Goal: Check status

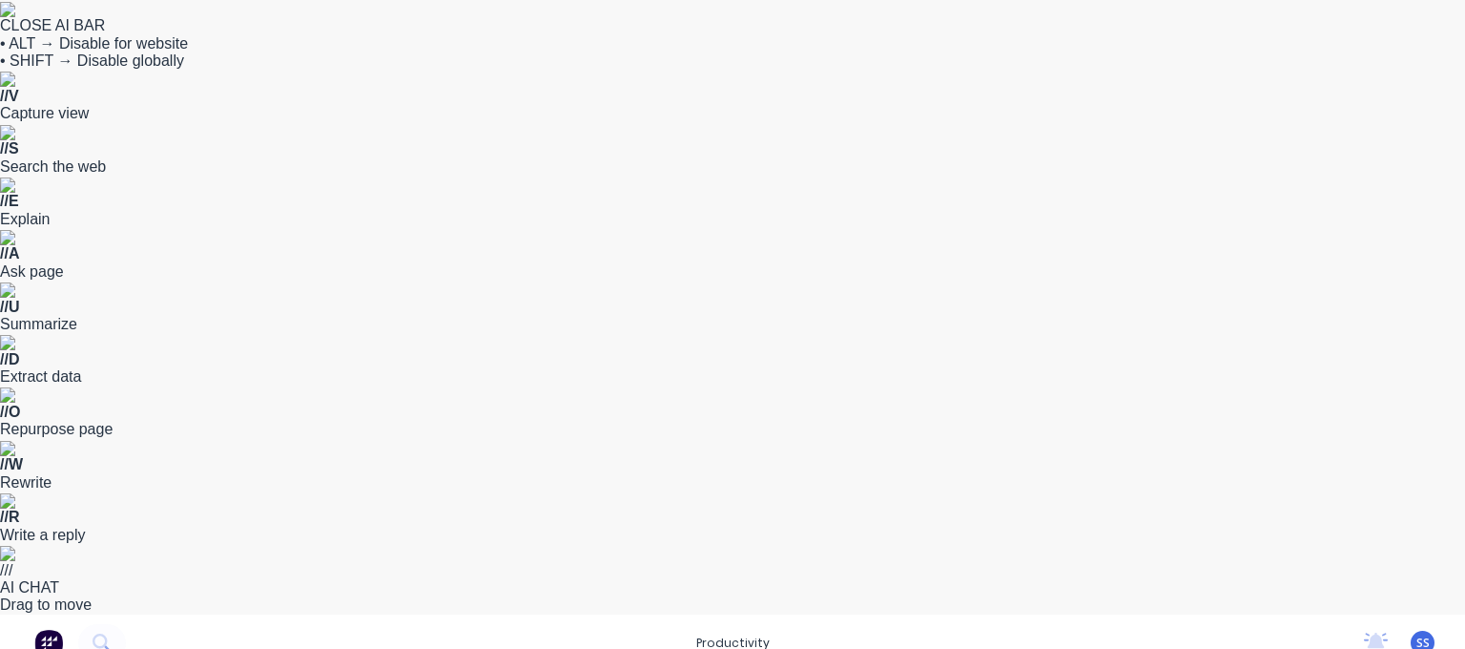
scroll to position [0, 3099]
drag, startPoint x: 851, startPoint y: 419, endPoint x: 804, endPoint y: 419, distance: 46.7
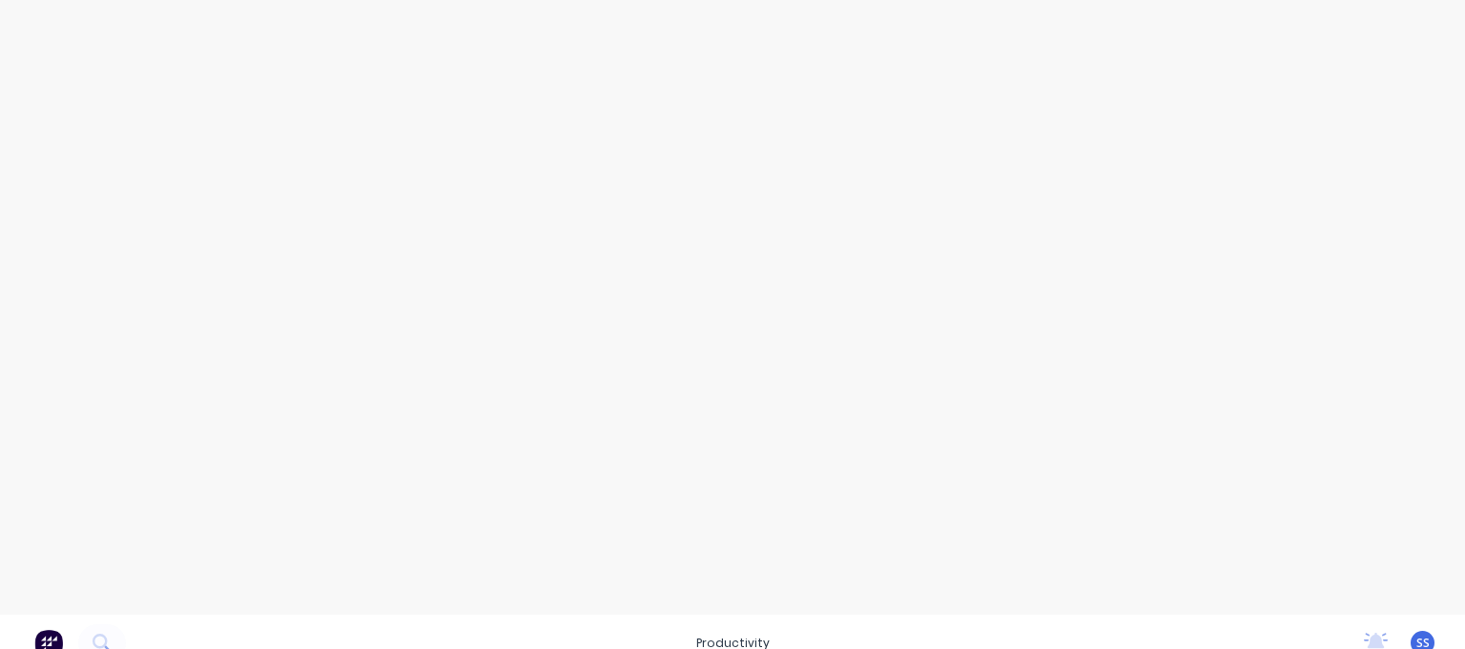
drag, startPoint x: 866, startPoint y: 539, endPoint x: 965, endPoint y: 521, distance: 100.9
drag, startPoint x: 870, startPoint y: 521, endPoint x: 950, endPoint y: 490, distance: 85.8
drag, startPoint x: 769, startPoint y: 479, endPoint x: 883, endPoint y: 461, distance: 115.9
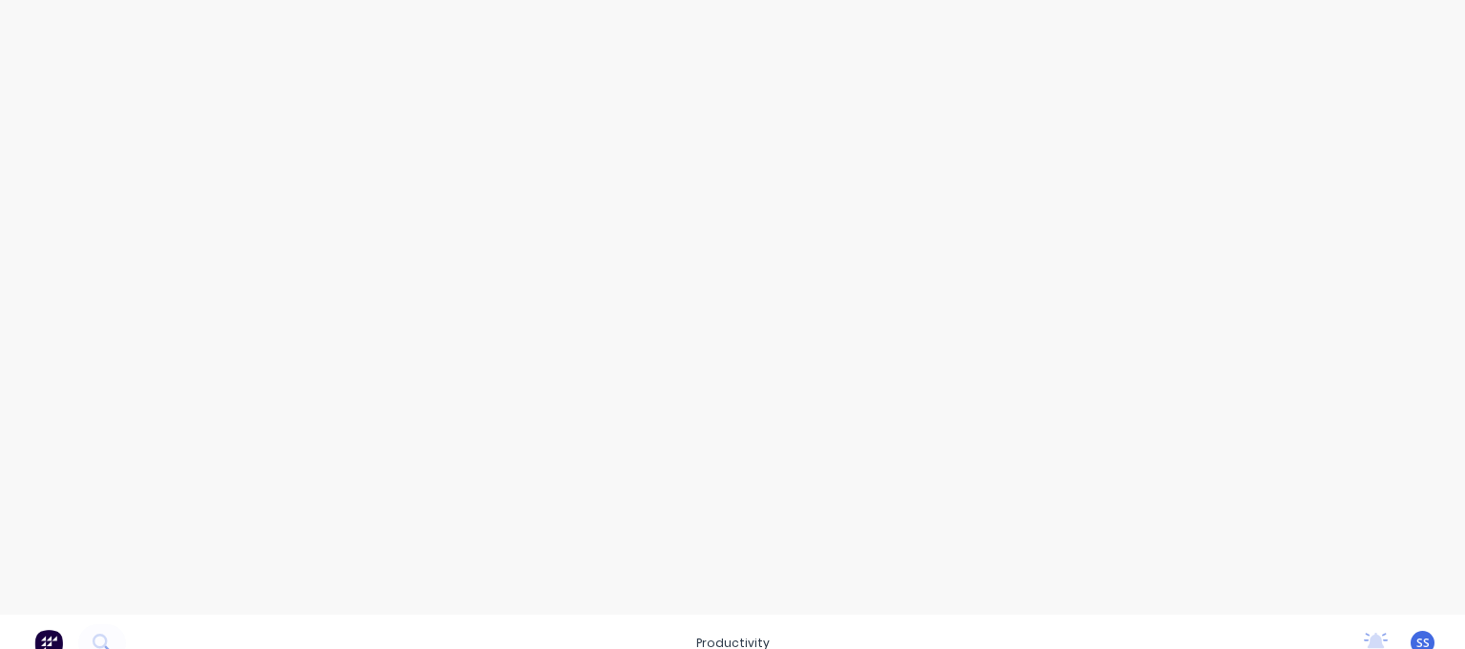
drag, startPoint x: 883, startPoint y: 461, endPoint x: 1129, endPoint y: 457, distance: 245.2
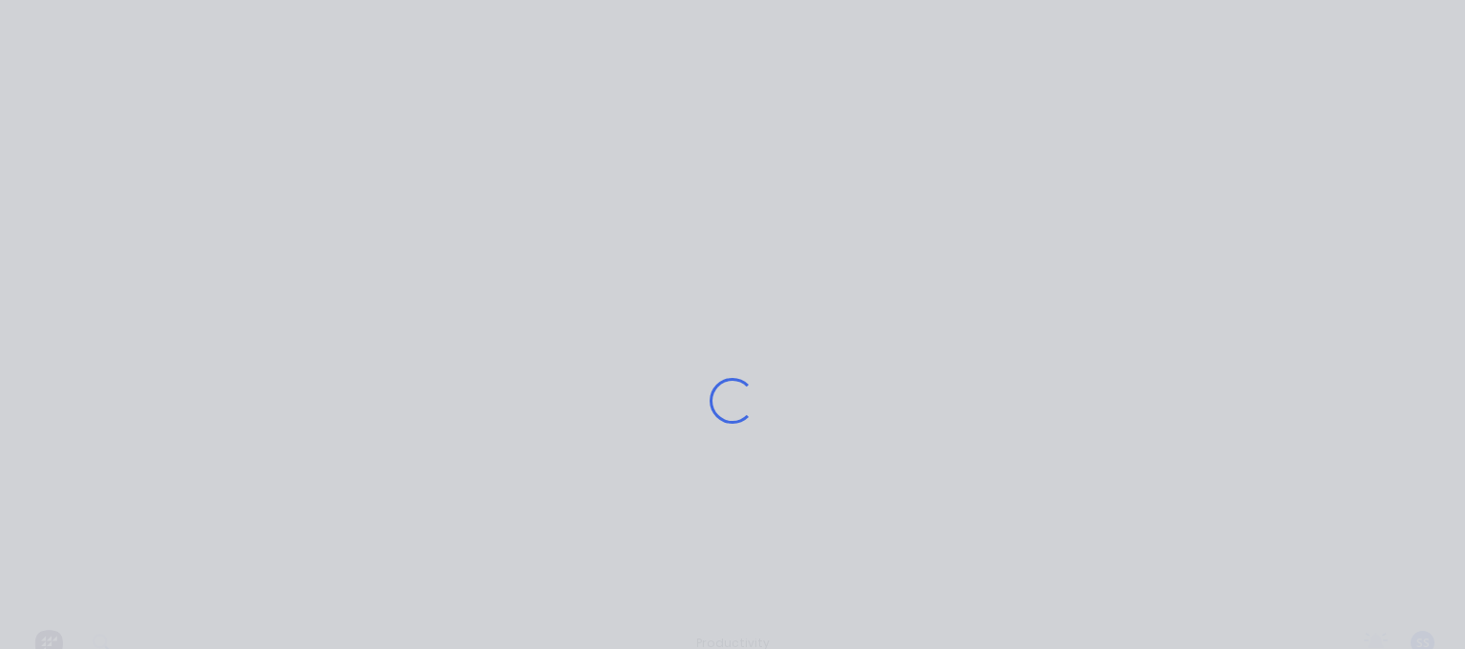
click at [797, 312] on div "Loading..." at bounding box center [733, 400] width 1118 height 649
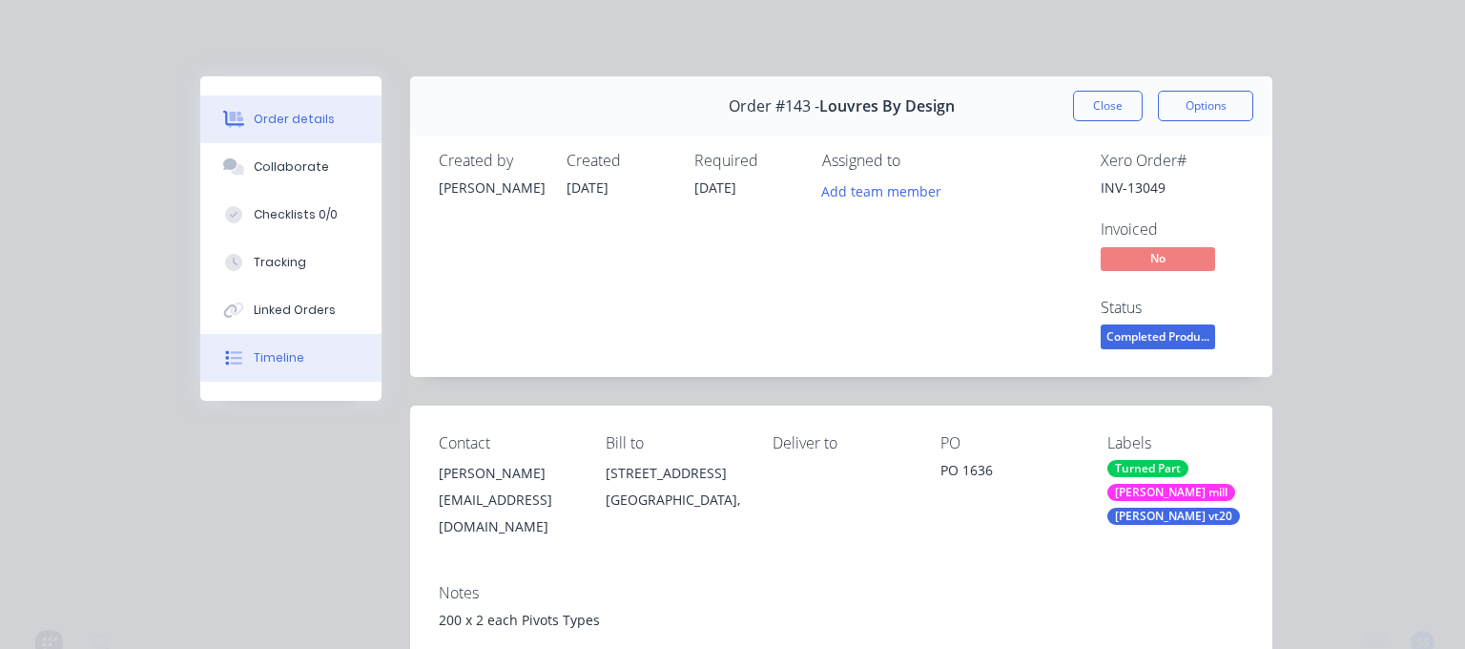
click at [279, 362] on div "Timeline" at bounding box center [279, 357] width 51 height 17
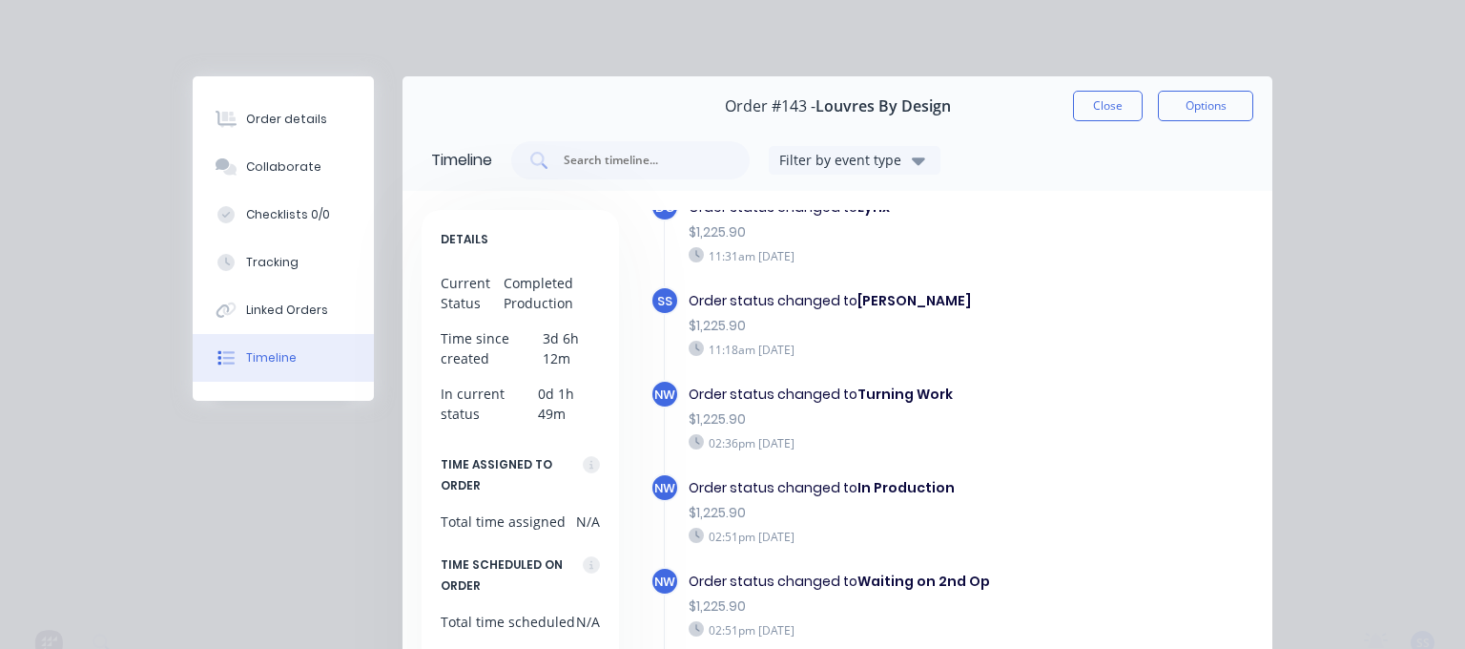
scroll to position [337, 0]
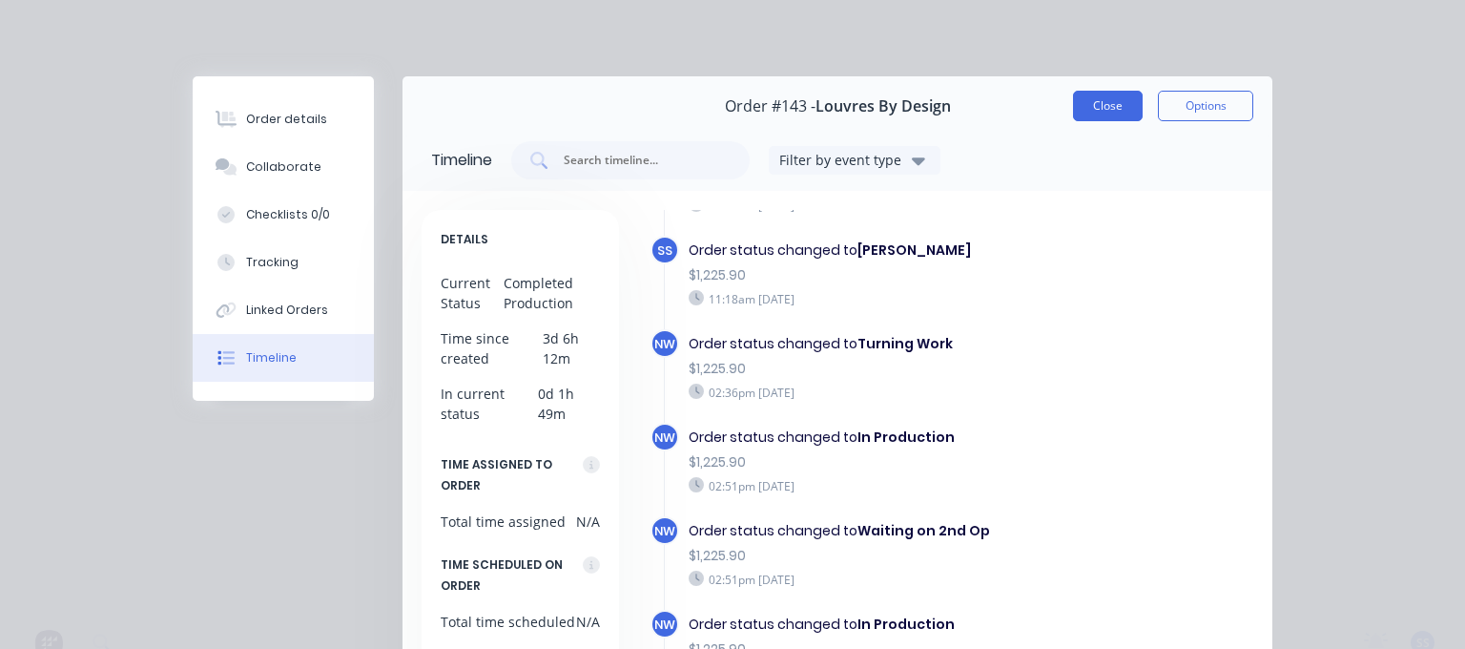
click at [1110, 114] on button "Close" at bounding box center [1108, 106] width 70 height 31
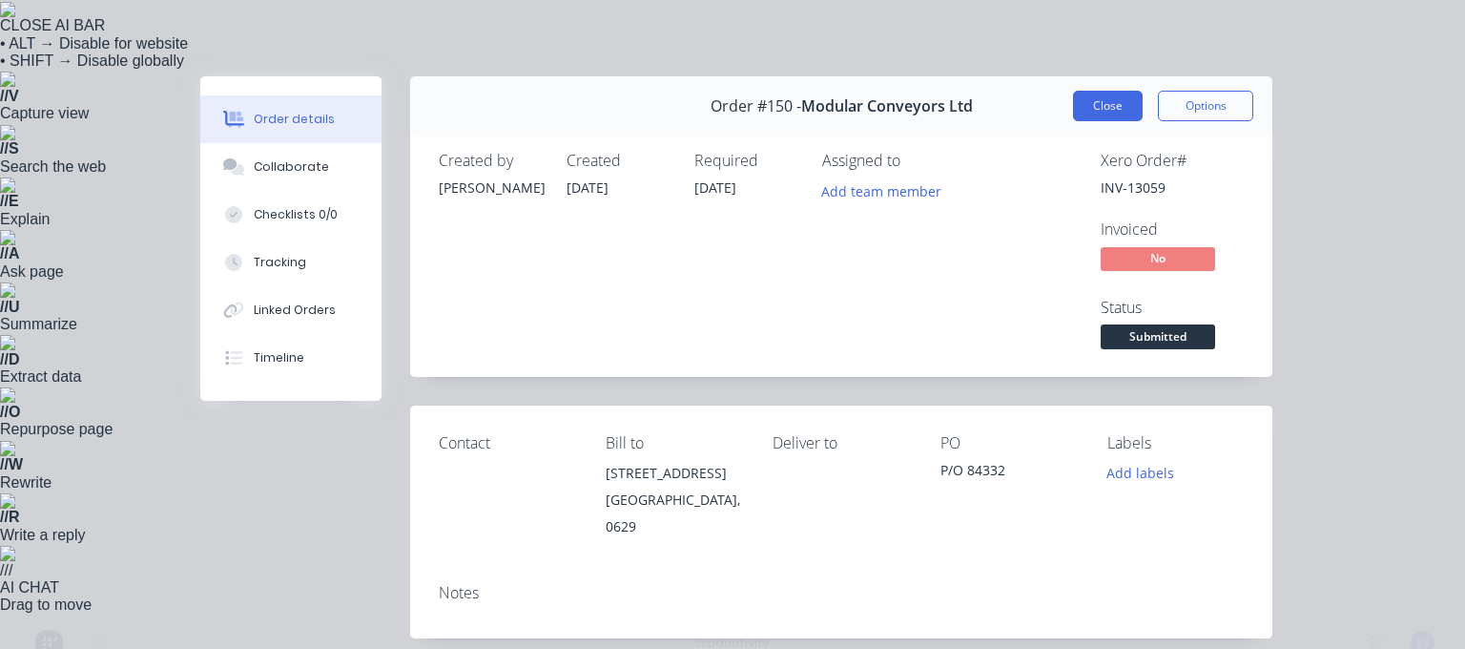
click at [1099, 106] on button "Close" at bounding box center [1108, 106] width 70 height 31
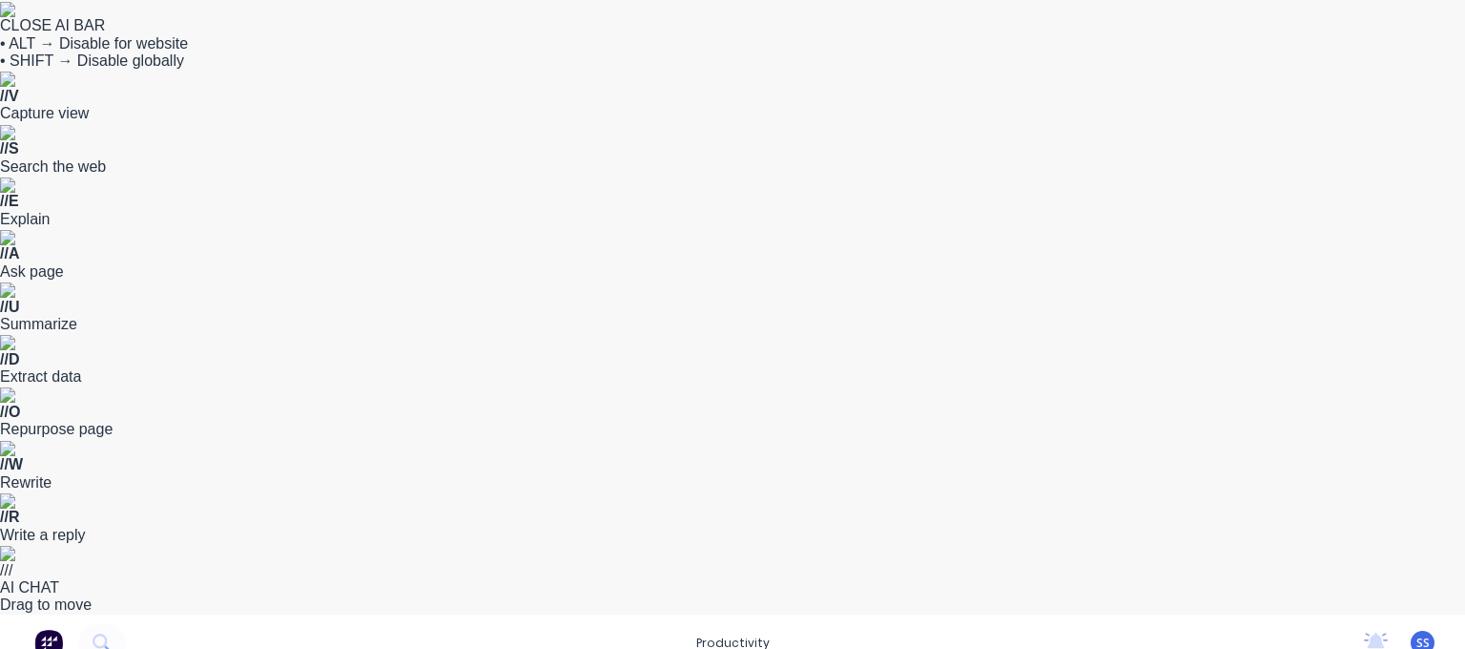
scroll to position [48, 0]
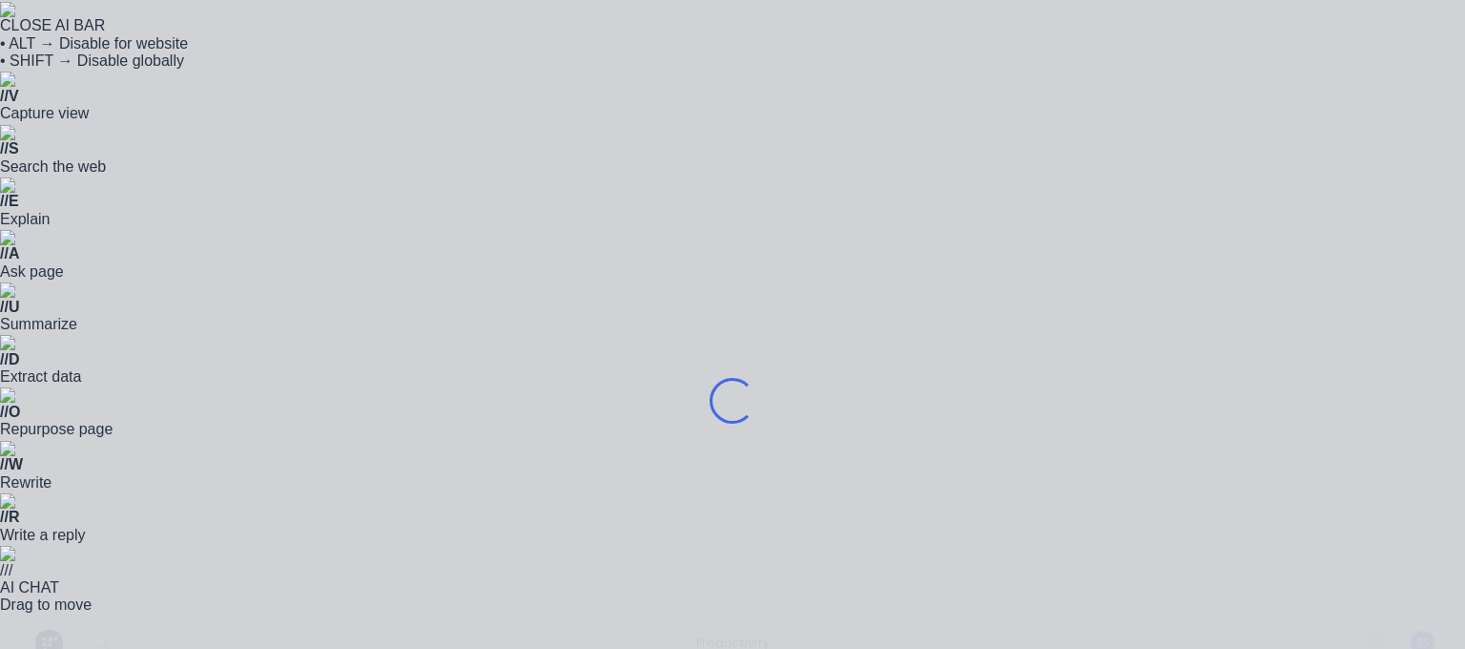
click at [481, 506] on div "Loading..." at bounding box center [733, 400] width 1118 height 649
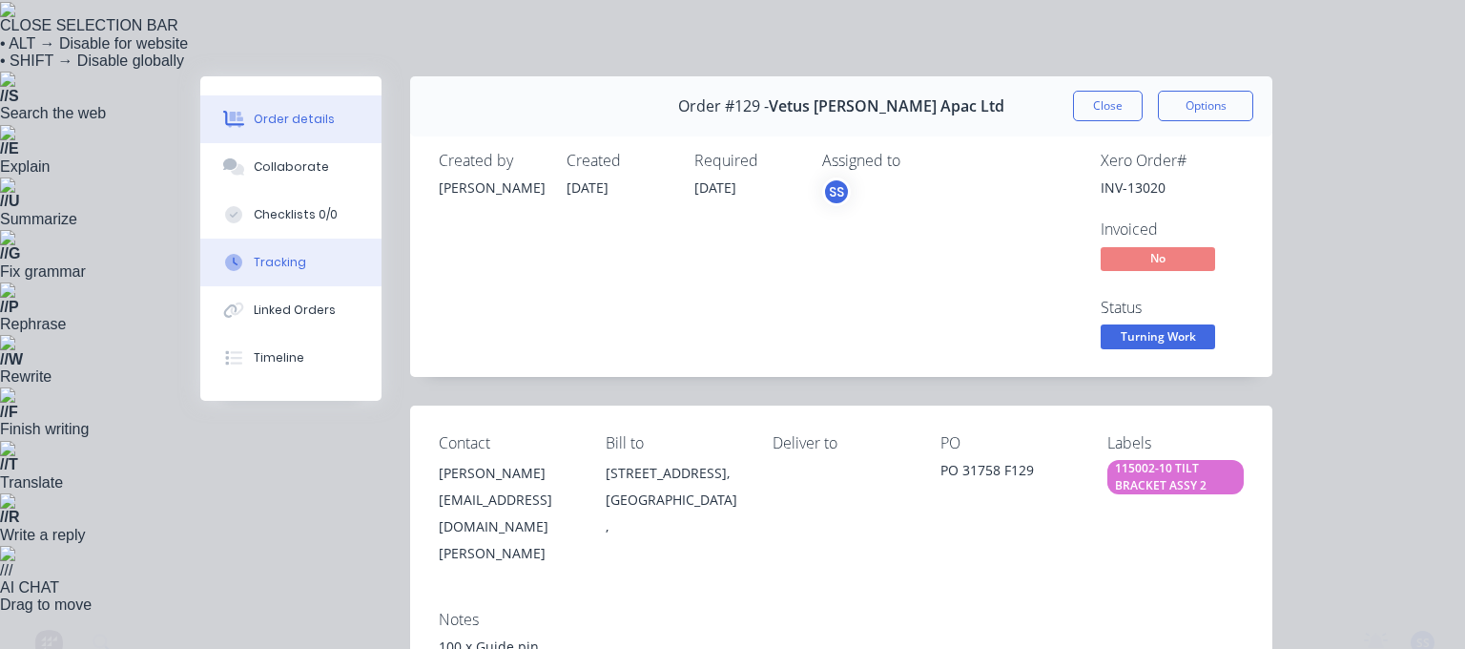
click at [291, 272] on button "Tracking" at bounding box center [290, 262] width 181 height 48
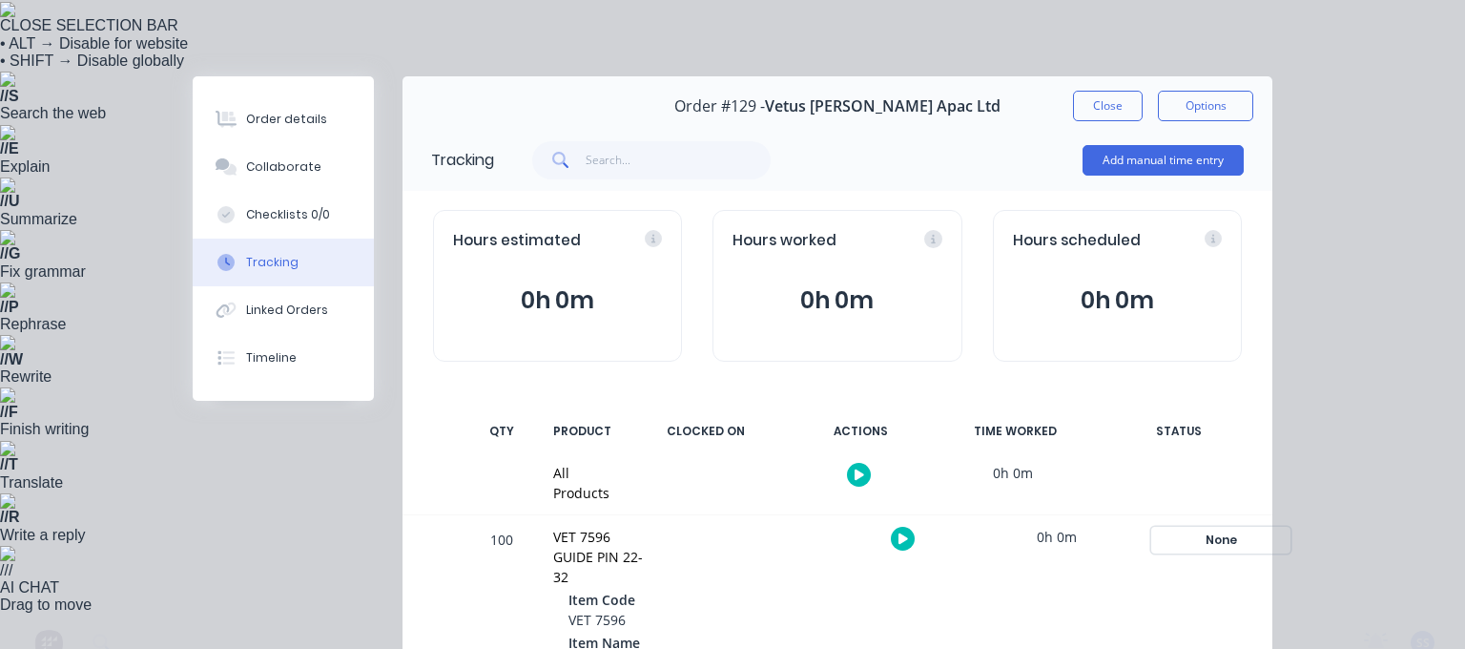
click at [1226, 541] on div "None" at bounding box center [1220, 540] width 137 height 25
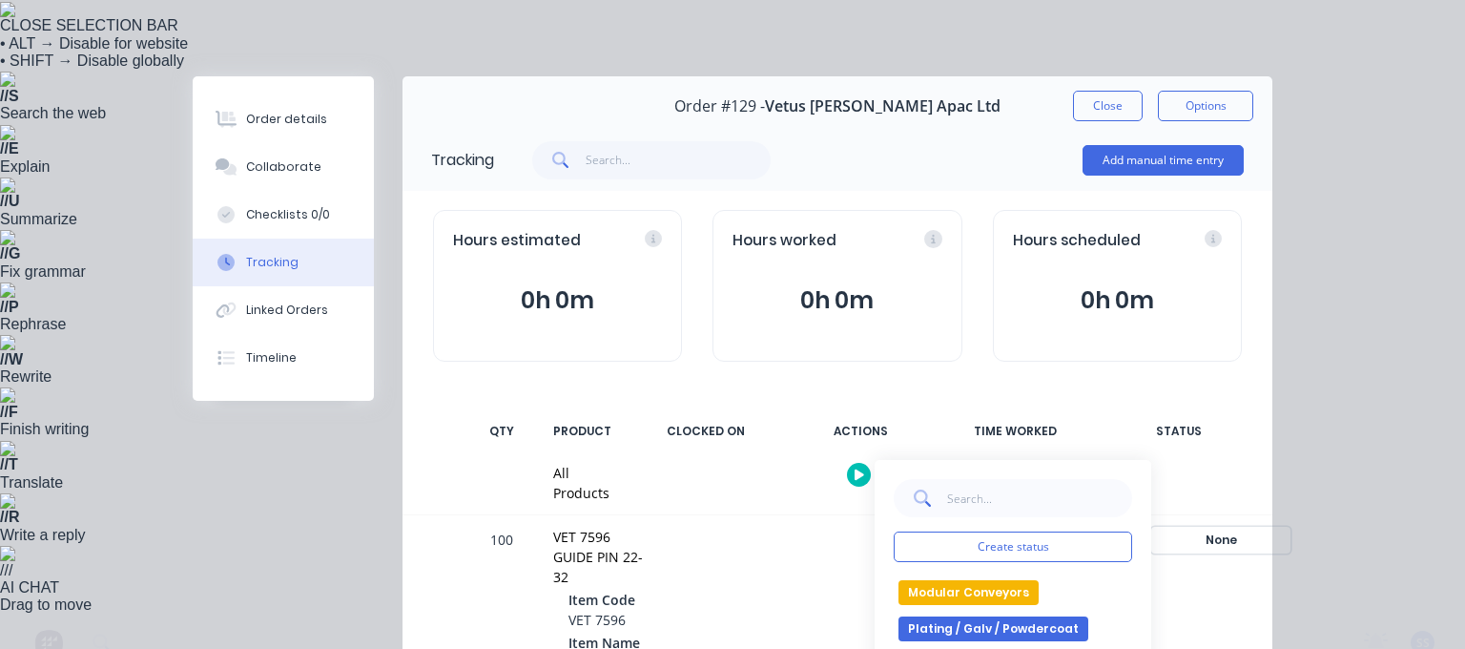
scroll to position [438, 0]
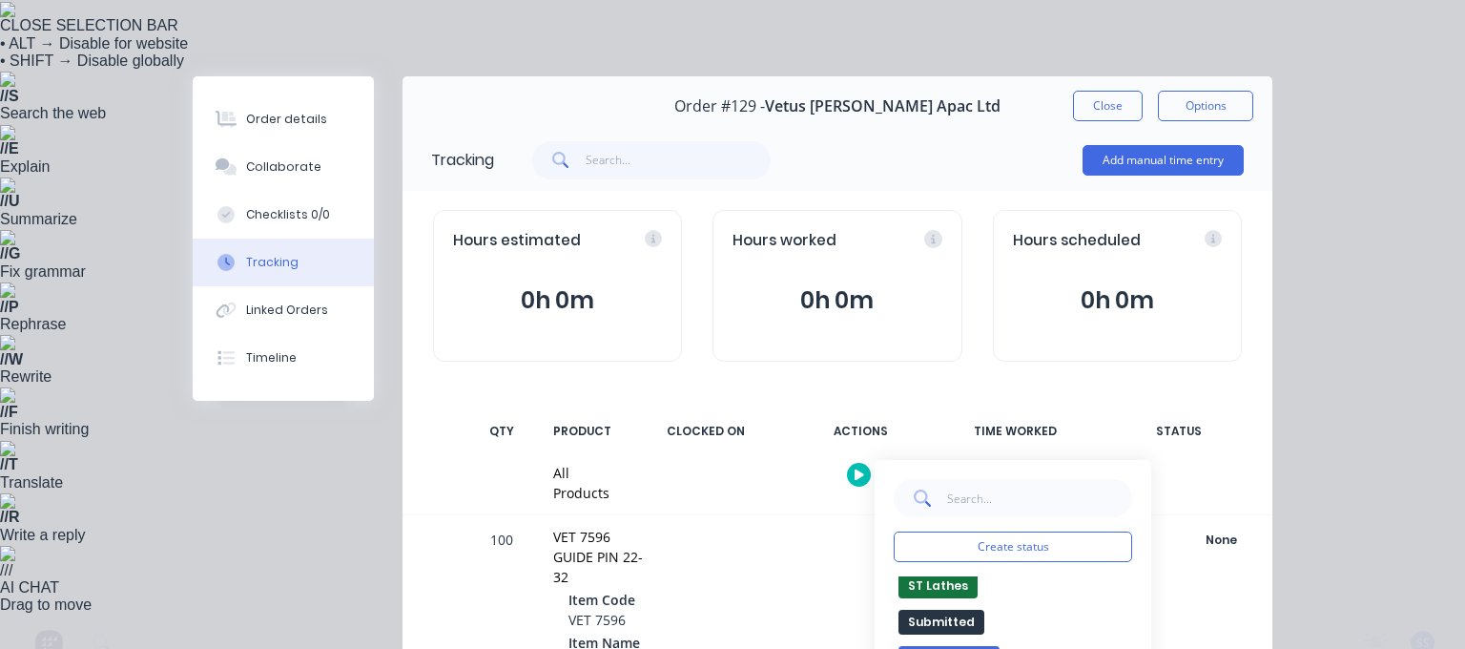
click at [1443, 425] on div "Order details Collaborate Checklists 0/0 Tracking Linked Orders Timeline Order …" at bounding box center [732, 324] width 1465 height 649
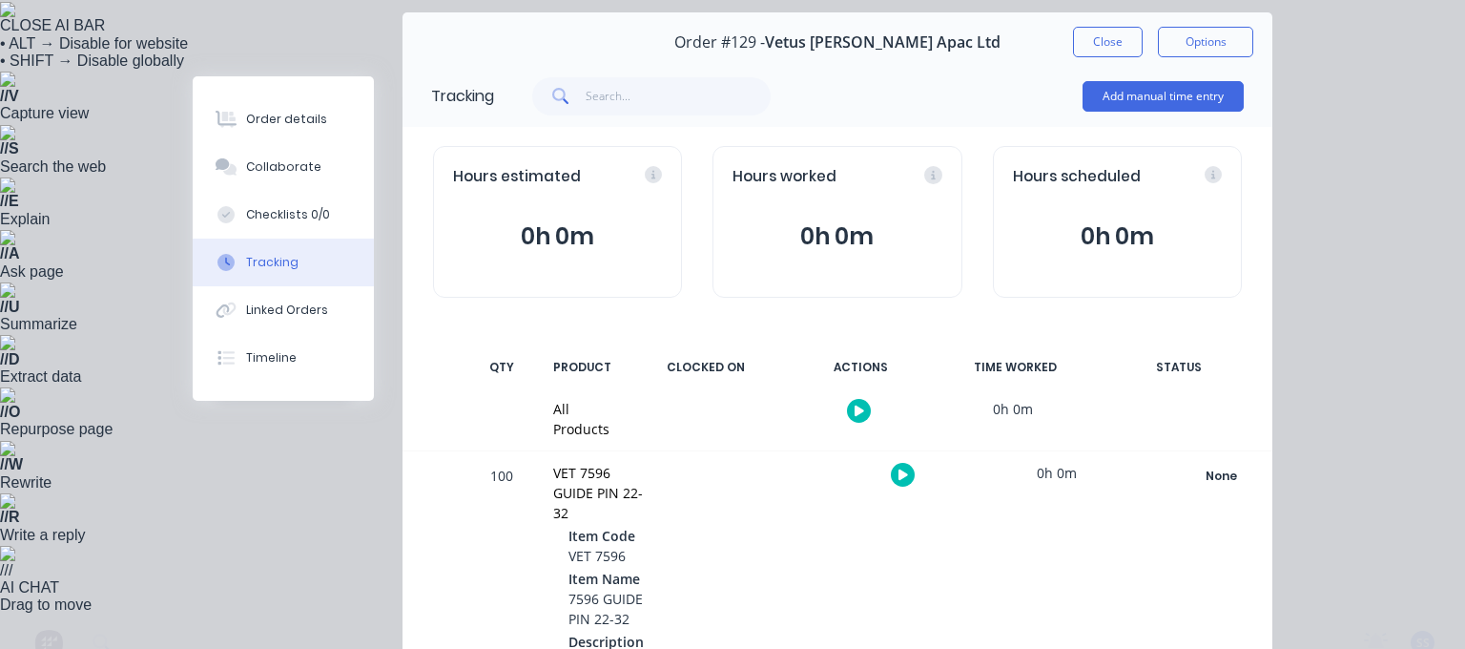
scroll to position [34, 0]
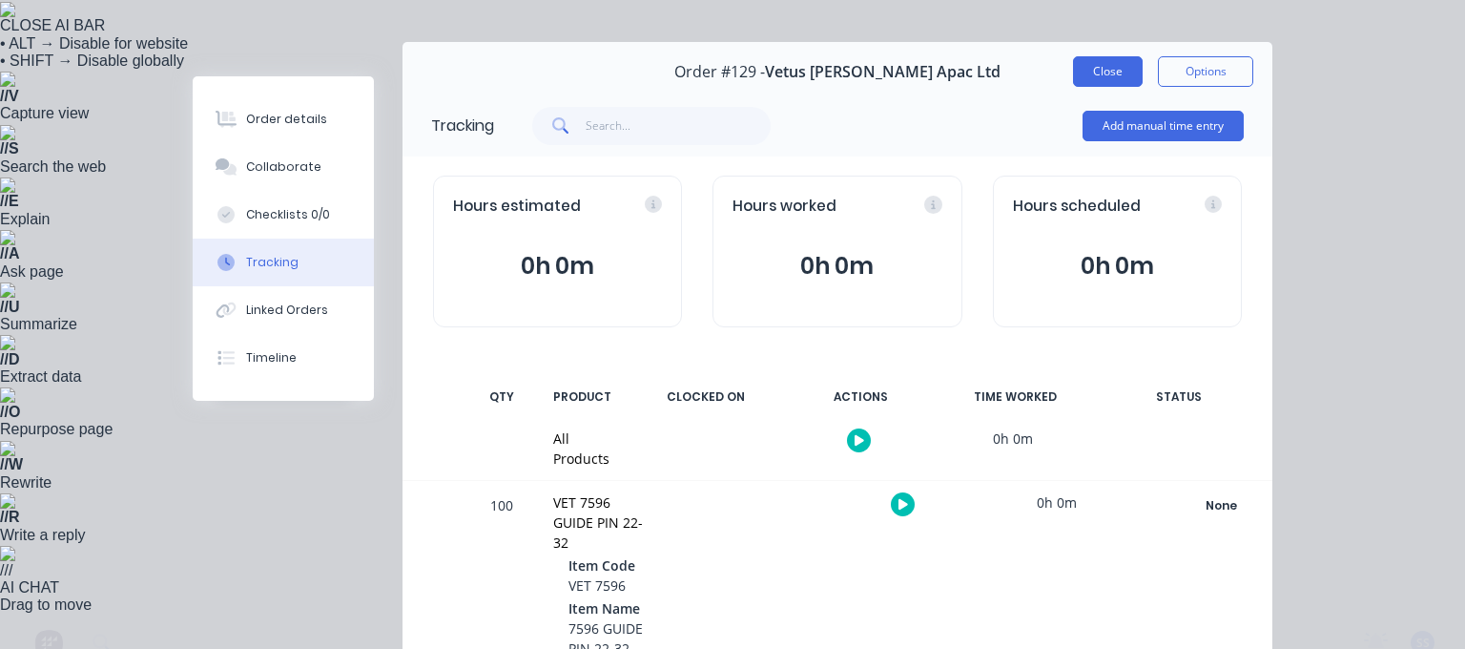
click at [1103, 78] on button "Close" at bounding box center [1108, 71] width 70 height 31
